Goal: Task Accomplishment & Management: Manage account settings

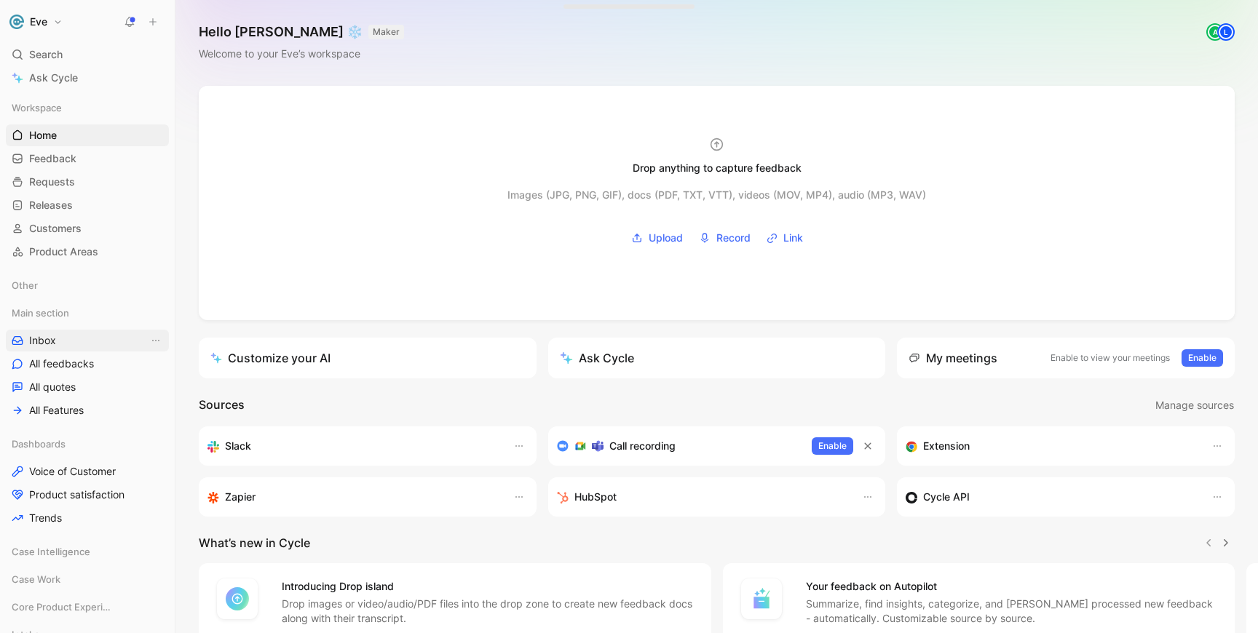
click at [63, 337] on link "Inbox" at bounding box center [87, 341] width 163 height 22
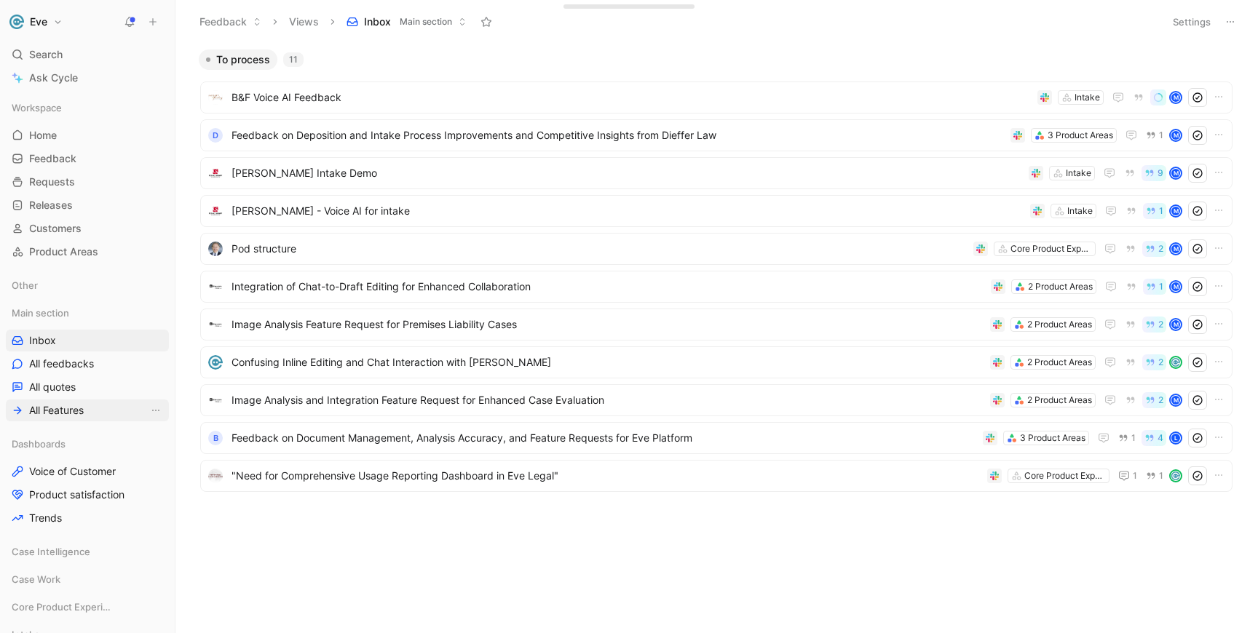
click at [60, 414] on span "All Features" at bounding box center [56, 410] width 55 height 15
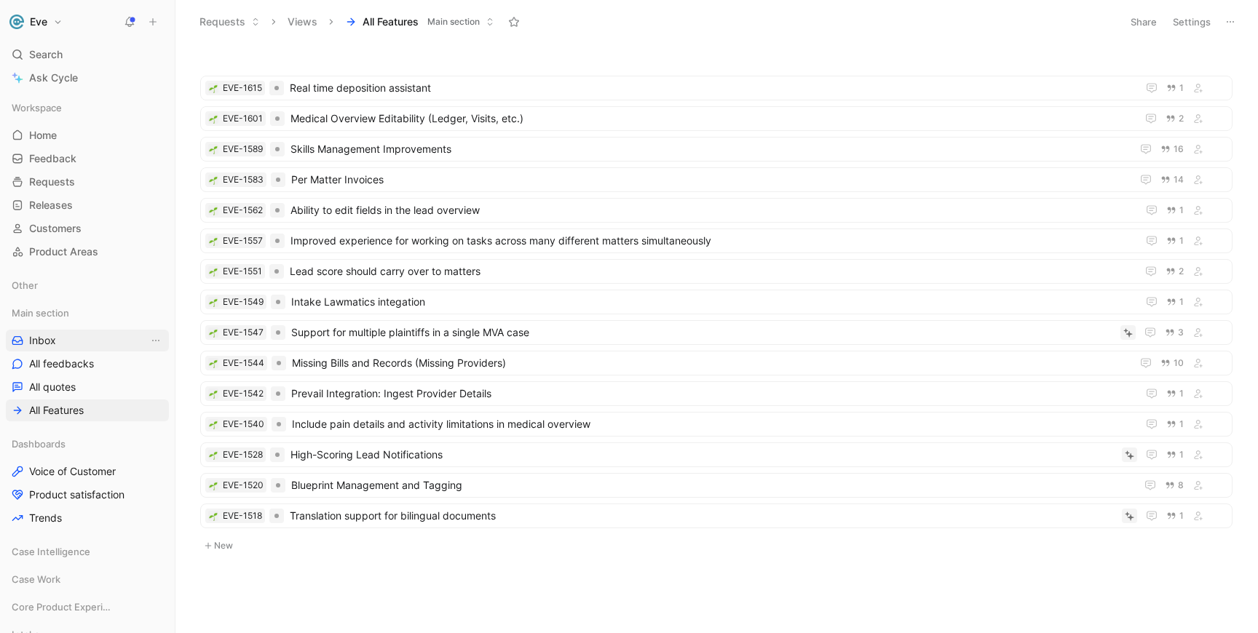
click at [64, 341] on link "Inbox" at bounding box center [87, 341] width 163 height 22
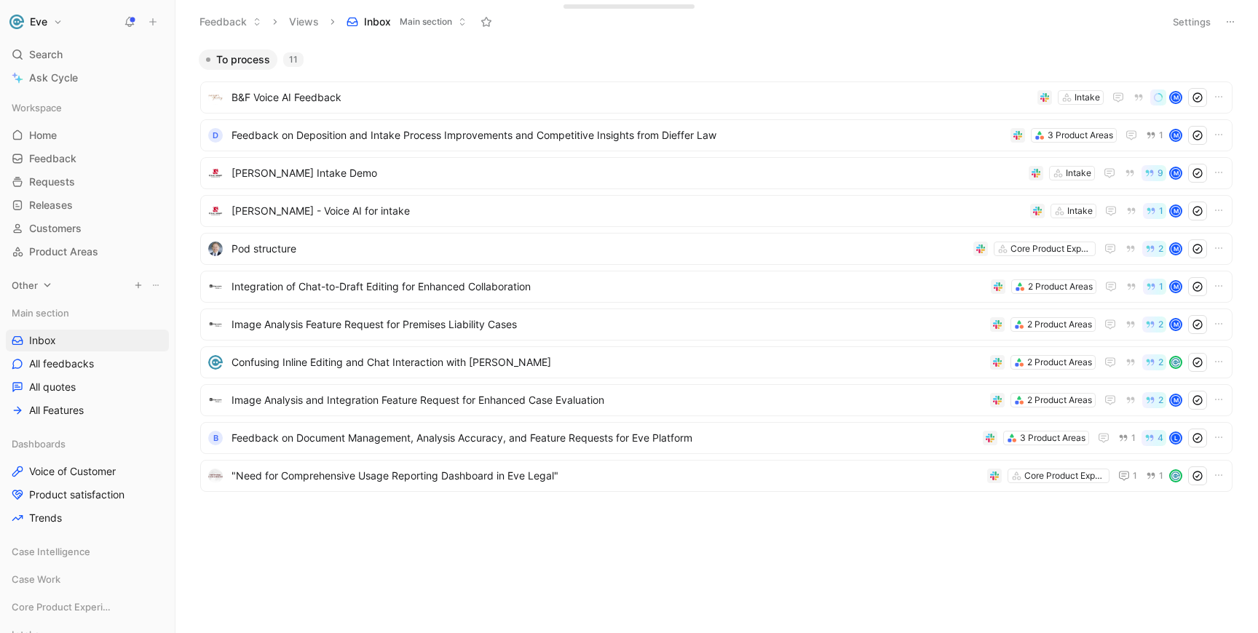
click at [58, 286] on div "Other" at bounding box center [87, 285] width 163 height 22
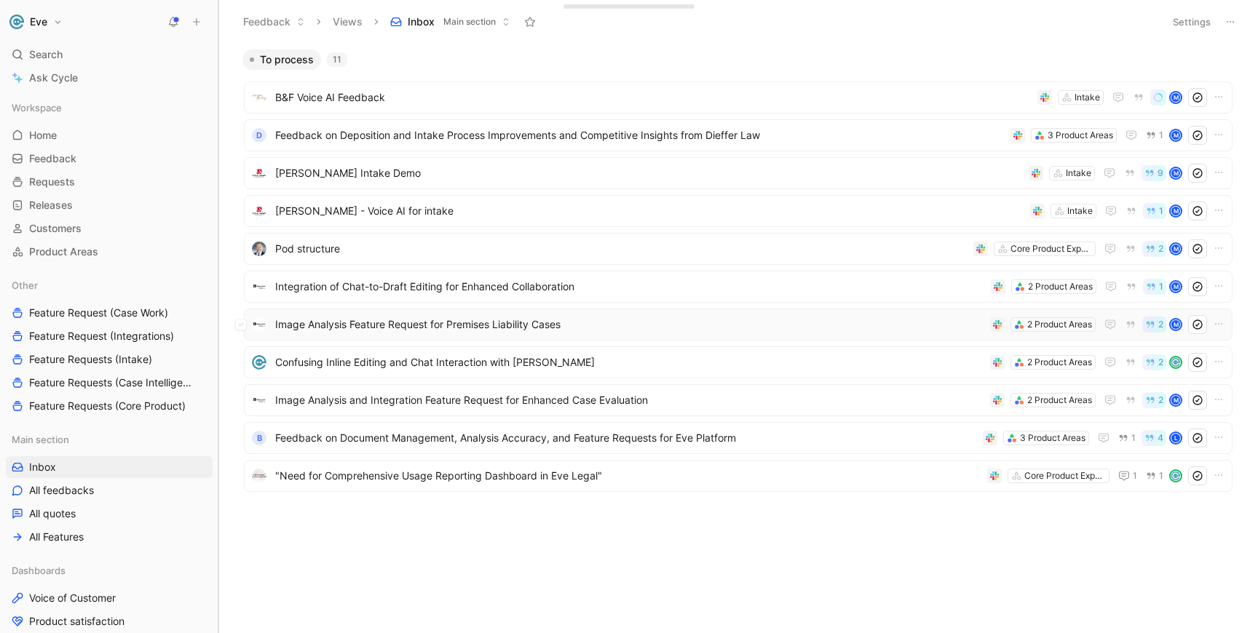
drag, startPoint x: 173, startPoint y: 299, endPoint x: 343, endPoint y: 318, distance: 171.4
click at [343, 318] on div "Eve Search ⌘ K Ask Cycle Workspace Home G then H Feedback G then F Requests G t…" at bounding box center [629, 316] width 1258 height 633
click at [79, 350] on link "Feature Requests (Intake)" at bounding box center [109, 360] width 207 height 22
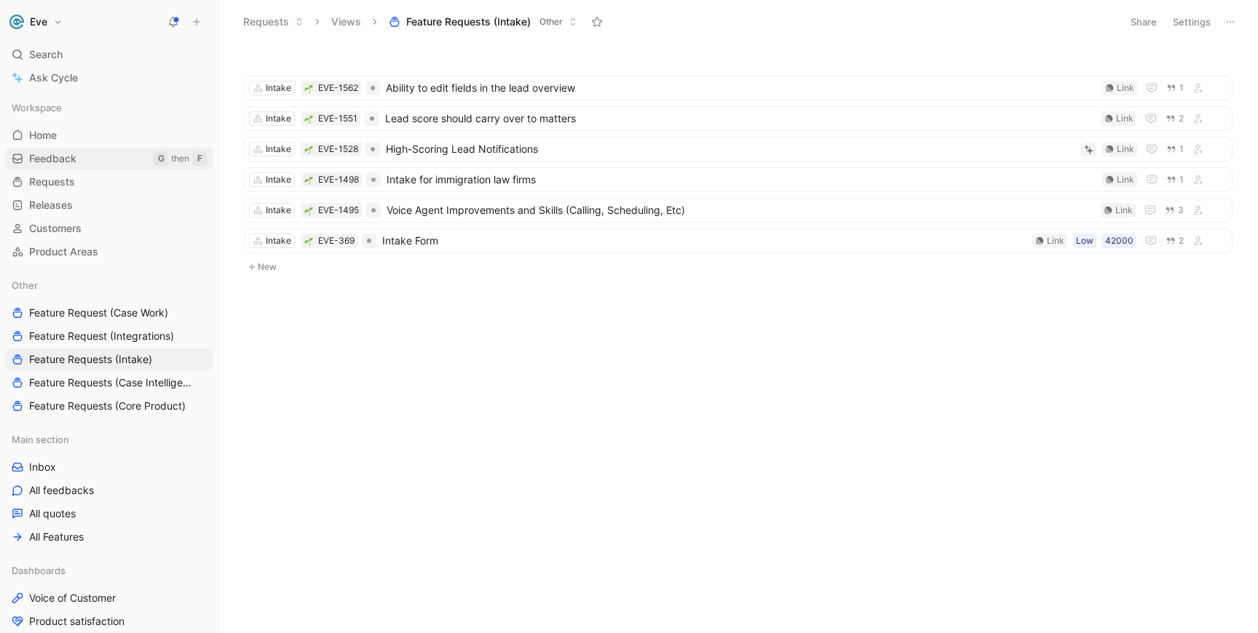
click at [63, 165] on span "Feedback" at bounding box center [52, 158] width 47 height 15
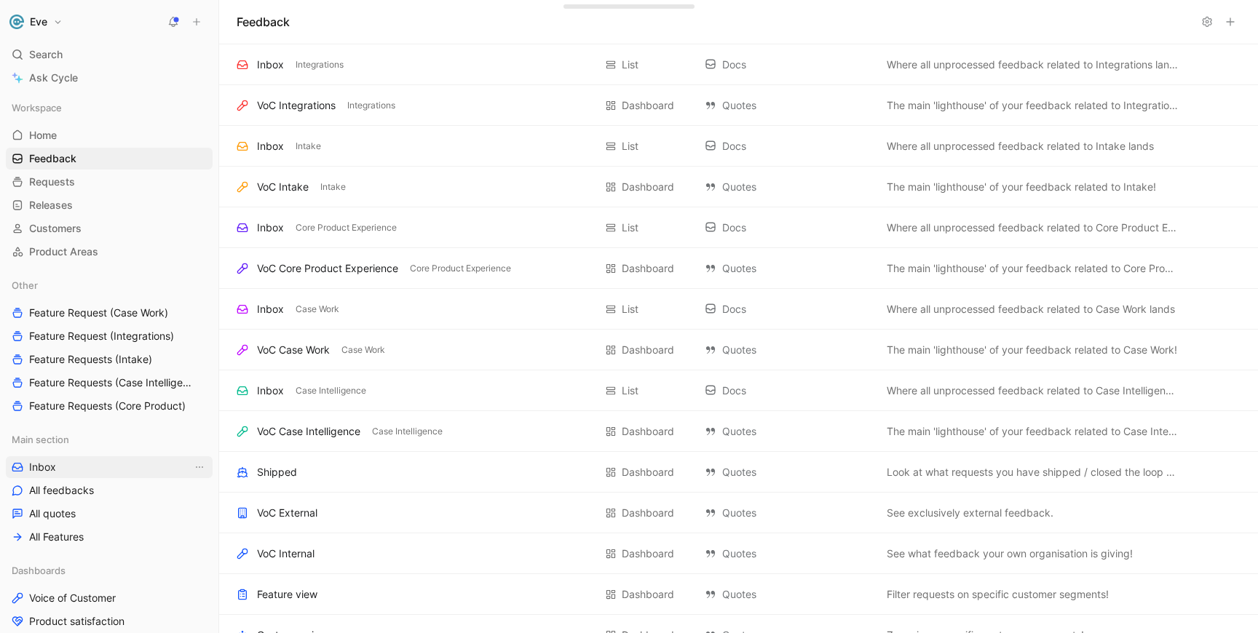
click at [70, 467] on link "Inbox" at bounding box center [109, 467] width 207 height 22
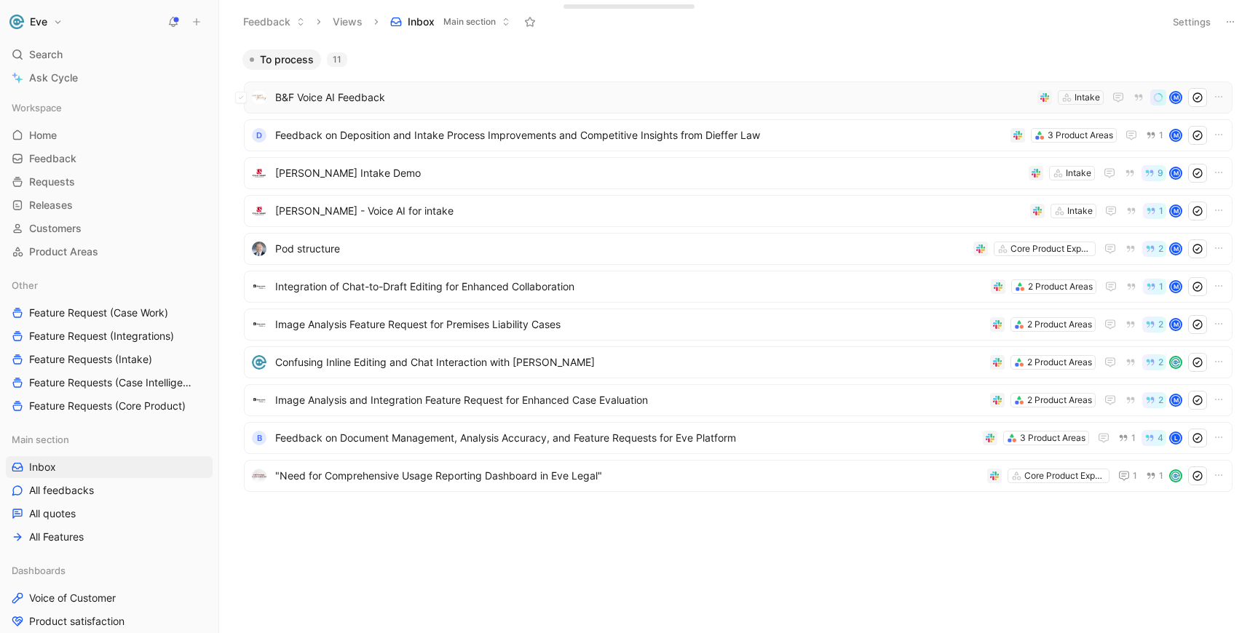
click at [423, 90] on span "B&F Voice AI Feedback" at bounding box center [653, 97] width 756 height 17
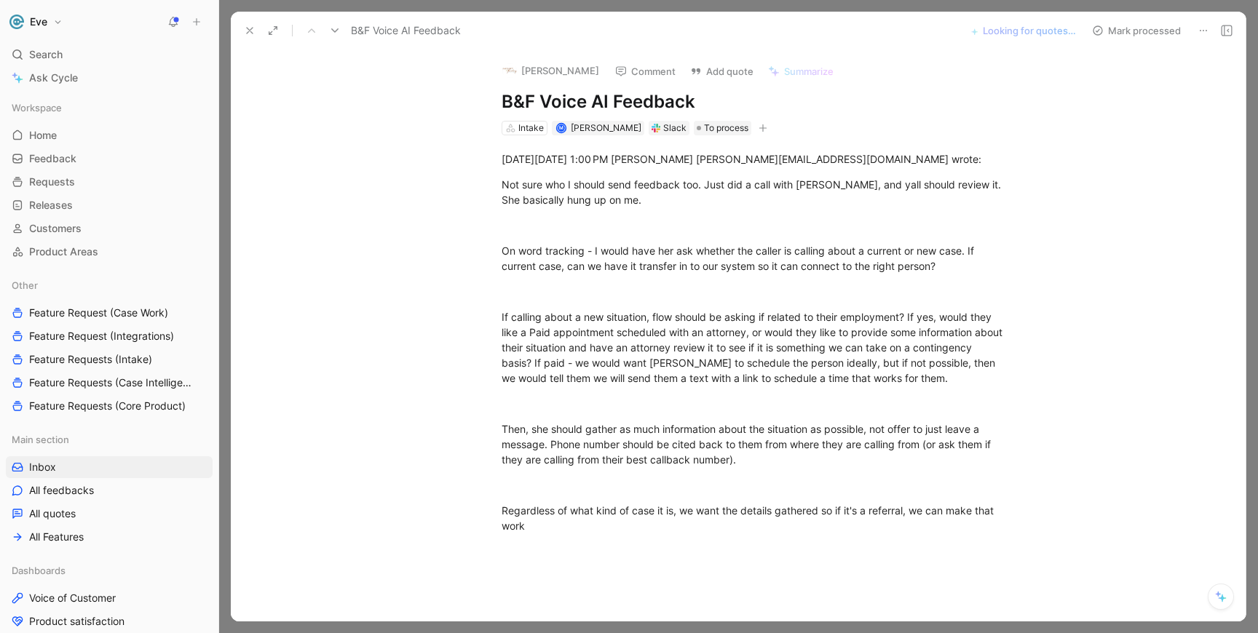
click at [56, 14] on button "Eve" at bounding box center [36, 22] width 60 height 20
click at [73, 146] on div "Workspace settings G then S" at bounding box center [98, 149] width 179 height 23
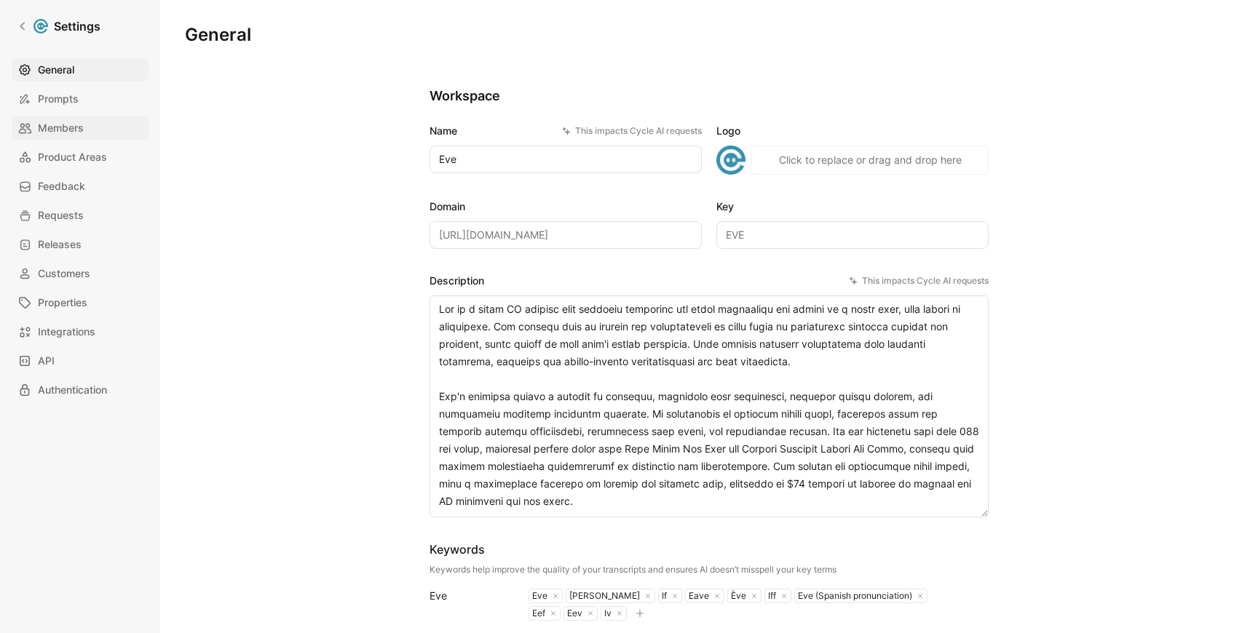
click at [64, 127] on span "Members" at bounding box center [61, 127] width 46 height 17
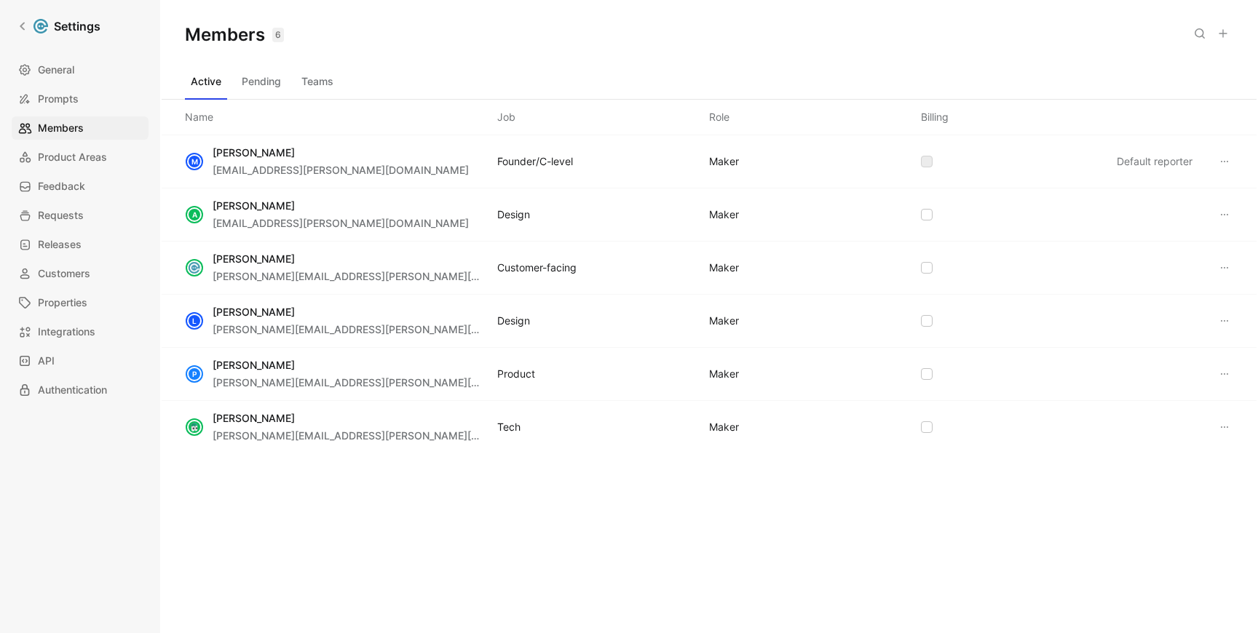
click at [1224, 28] on icon at bounding box center [1223, 34] width 12 height 12
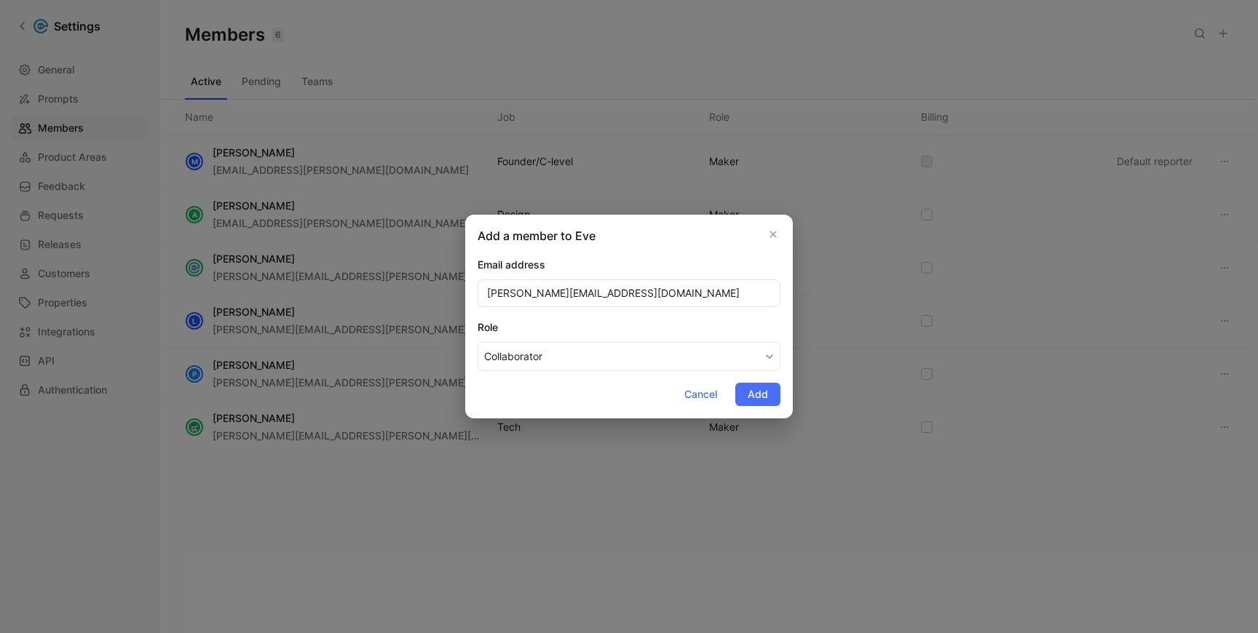
type input "[PERSON_NAME][EMAIL_ADDRESS][DOMAIN_NAME]"
click at [508, 365] on button "Collaborator" at bounding box center [629, 356] width 303 height 29
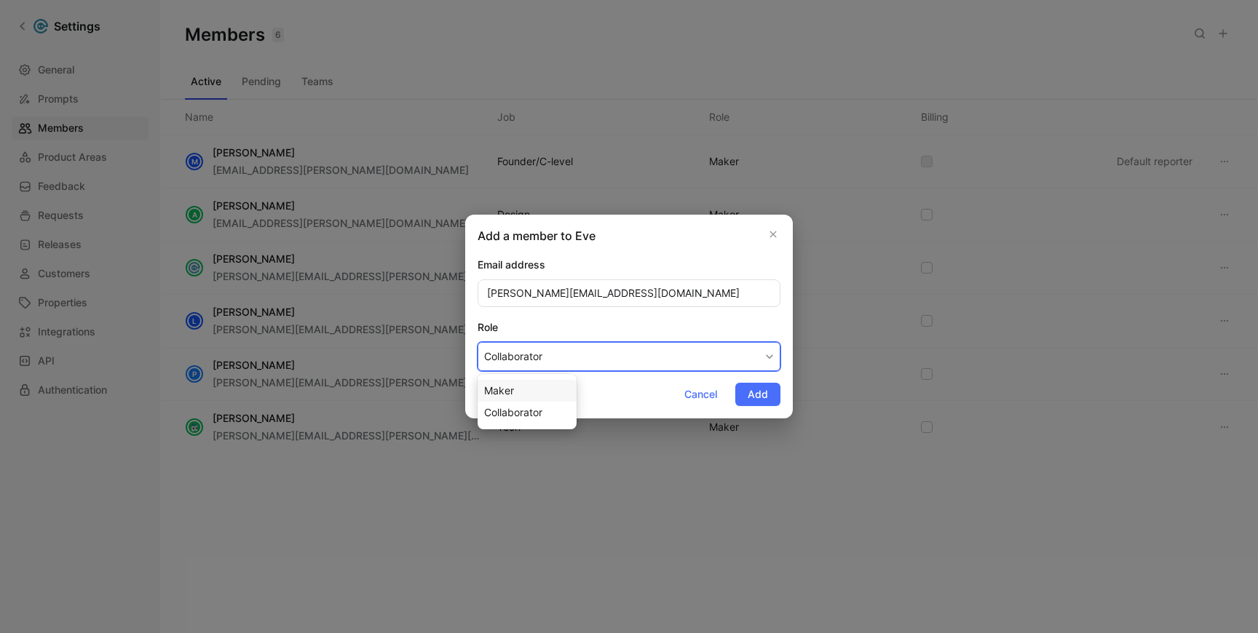
click at [518, 385] on div "Maker" at bounding box center [527, 390] width 86 height 17
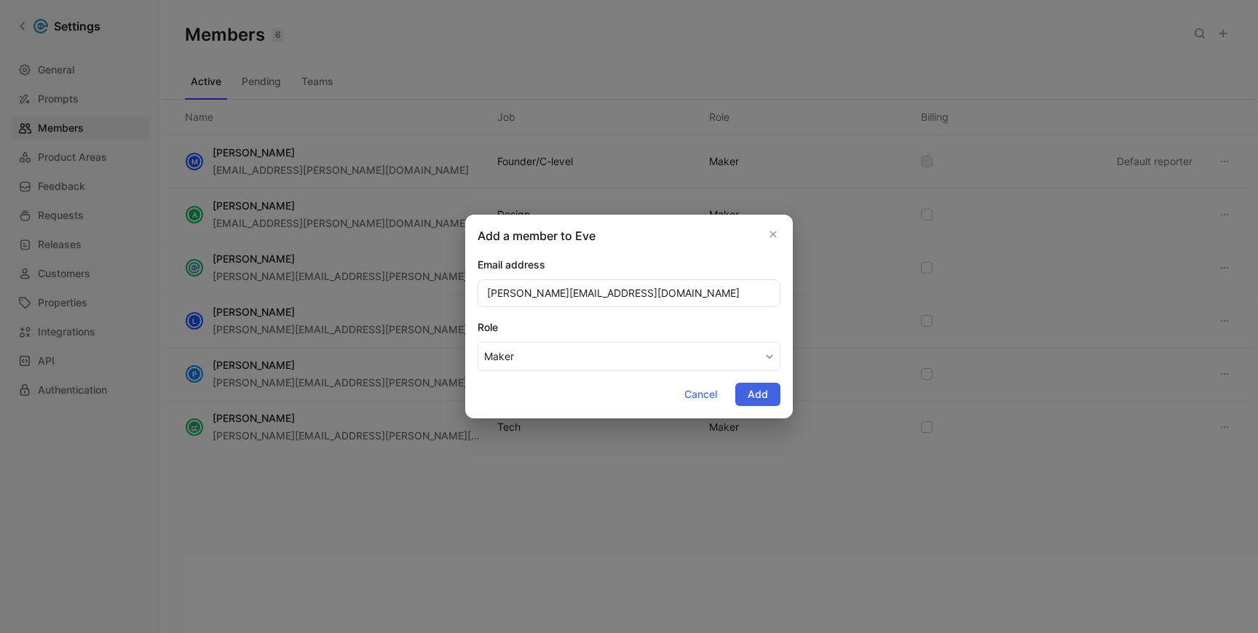
click at [764, 397] on span "Add" at bounding box center [758, 394] width 20 height 17
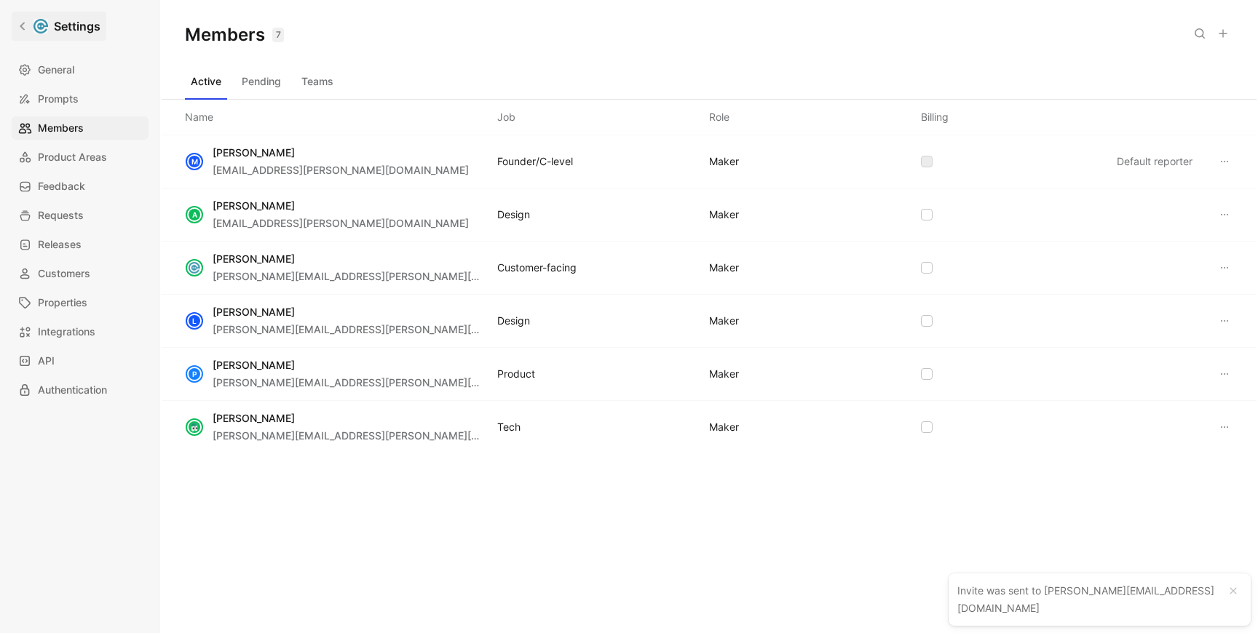
click at [19, 26] on icon at bounding box center [22, 26] width 10 height 10
